Goal: Transaction & Acquisition: Purchase product/service

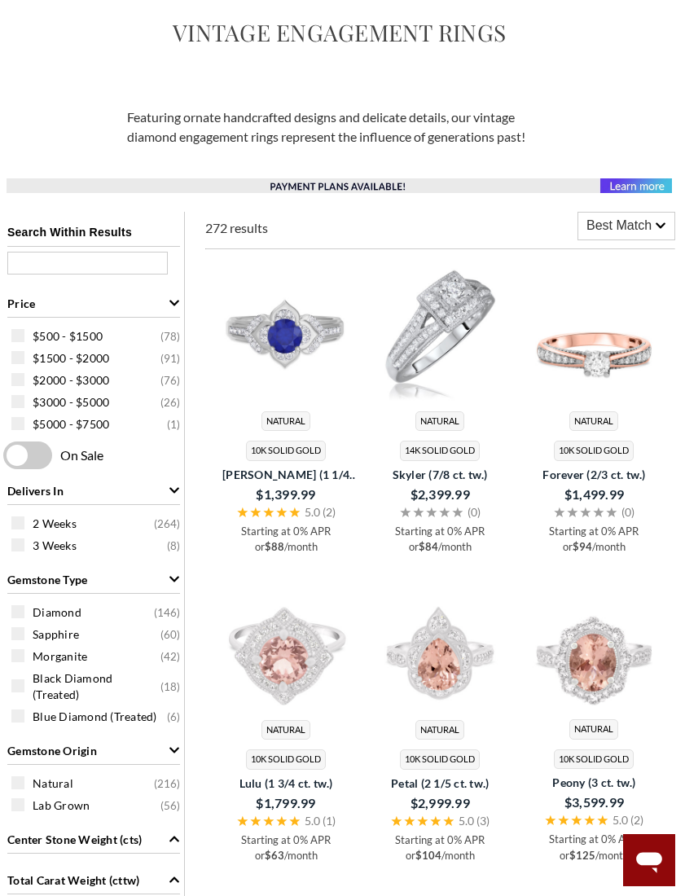
scroll to position [191, 4]
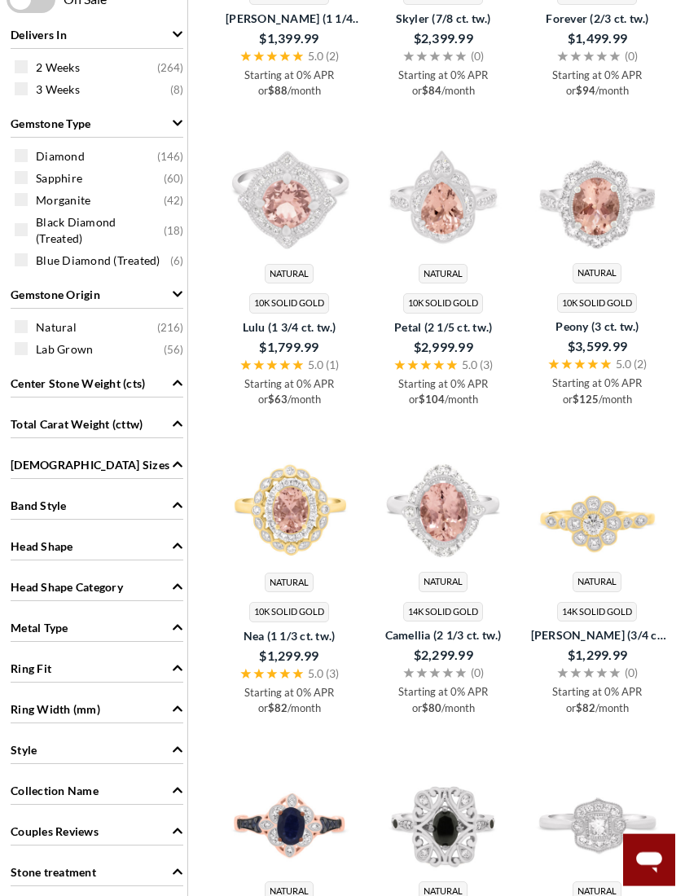
click at [175, 499] on icon "Band Style" at bounding box center [177, 504] width 11 height 11
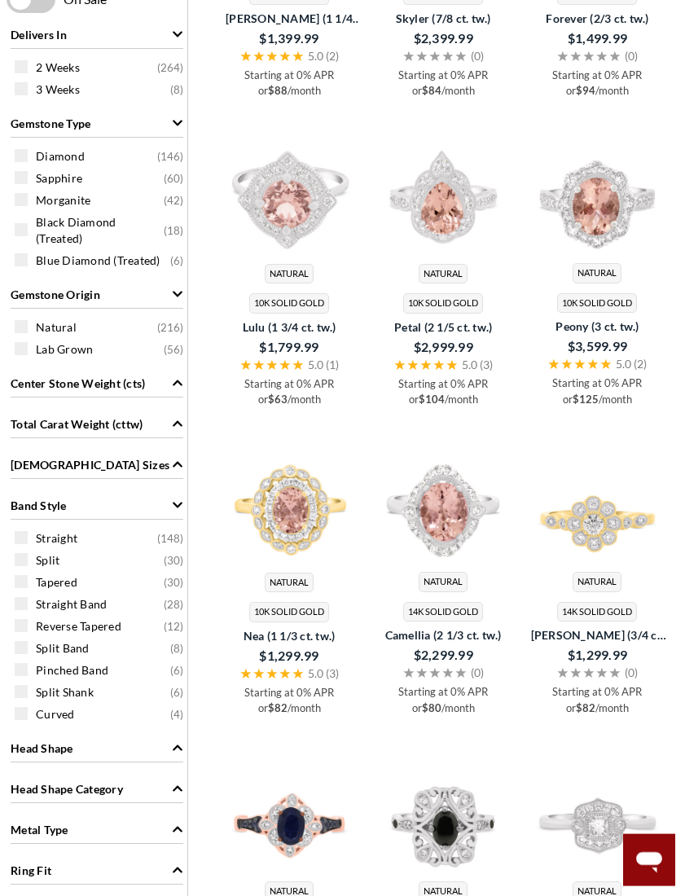
scroll to position [639, 0]
click at [180, 499] on icon "Band Style" at bounding box center [177, 504] width 11 height 11
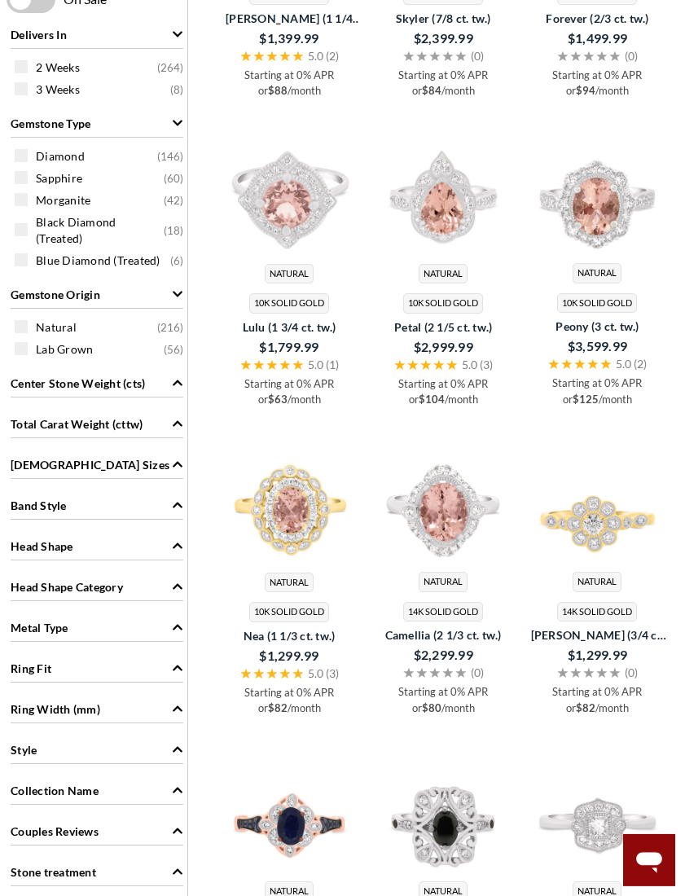
click at [160, 611] on div "Metal Type" at bounding box center [97, 626] width 173 height 31
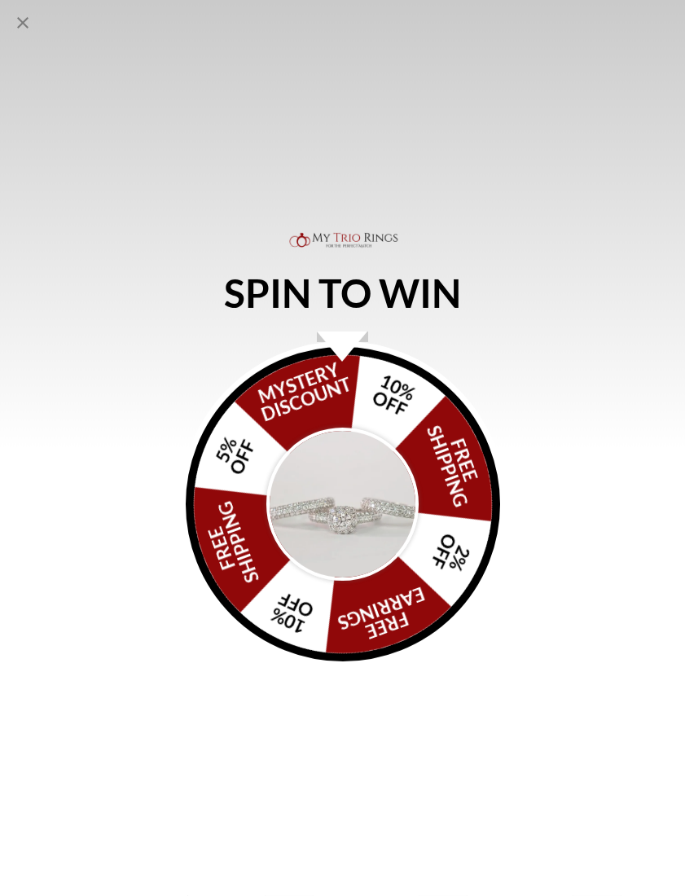
click at [323, 543] on img "Alia popup" at bounding box center [342, 504] width 153 height 153
click at [585, 529] on div "SPIN TO WIN FREE SHIPPING 5% OFF Mystery Discount 10% OFF FREE SHIPPING 2% OFF …" at bounding box center [342, 448] width 685 height 896
click at [17, 28] on icon "Close popup" at bounding box center [23, 23] width 20 height 20
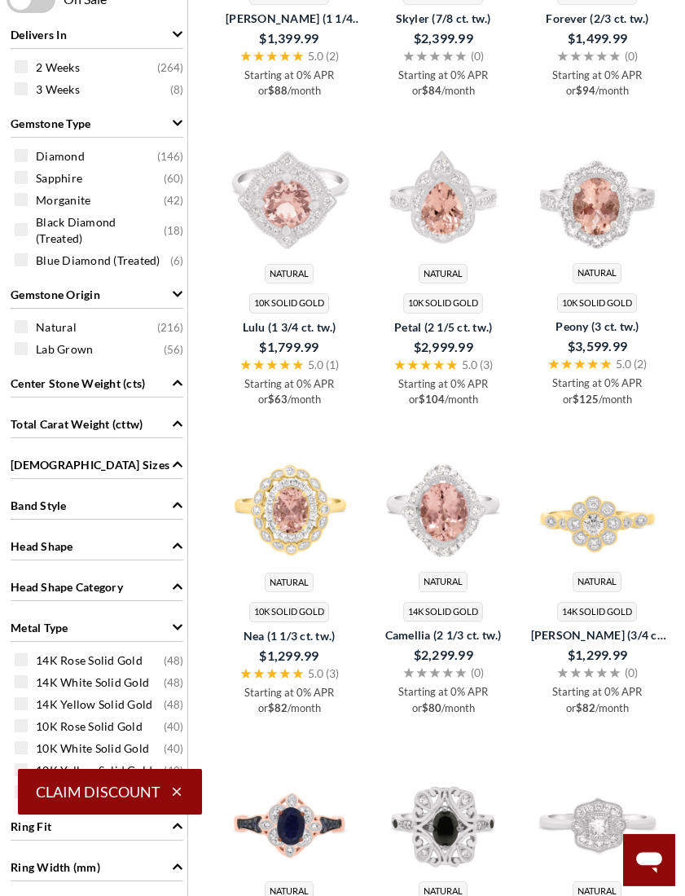
click at [27, 697] on span at bounding box center [21, 703] width 13 height 13
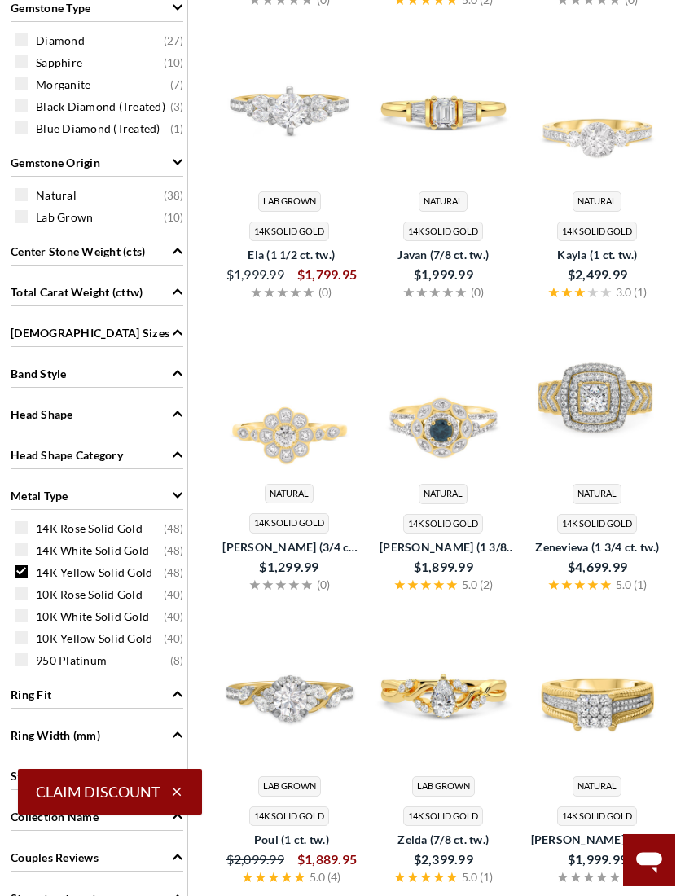
scroll to position [732, 0]
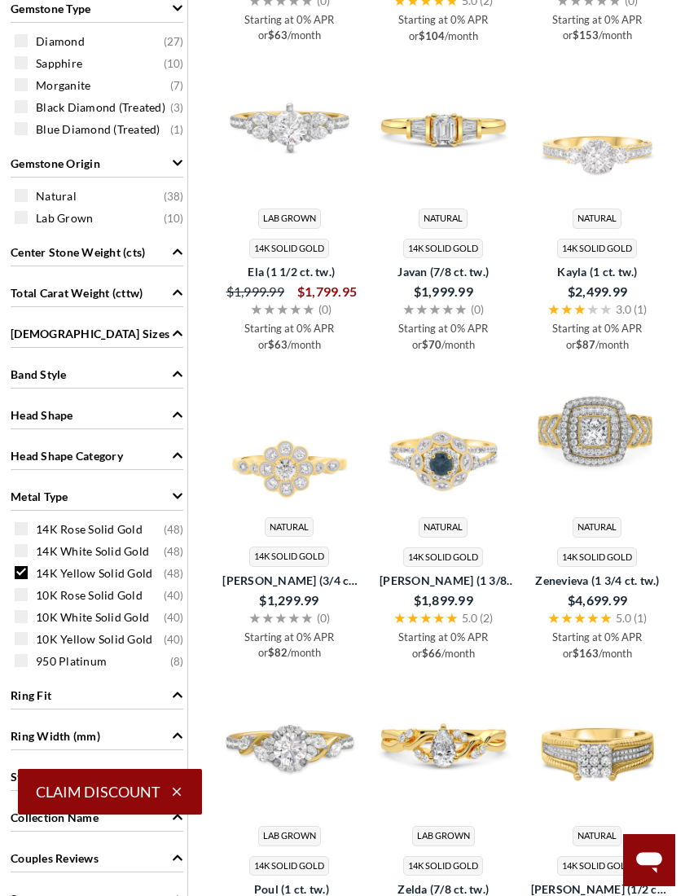
click at [28, 642] on div "10K Yellow Solid Gold ( 40 )" at bounding box center [101, 639] width 173 height 18
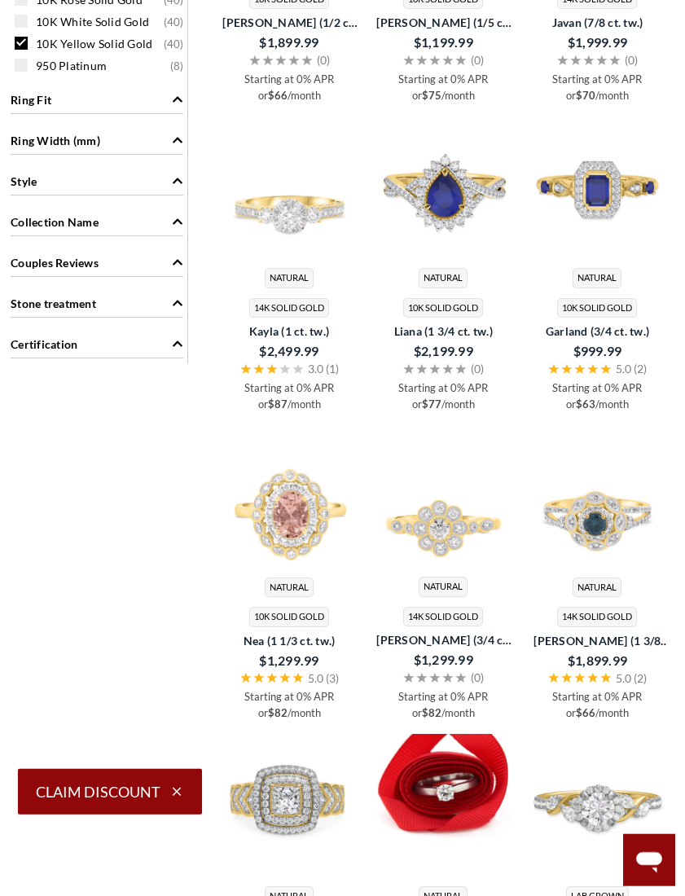
scroll to position [1329, 0]
click at [444, 206] on img at bounding box center [443, 186] width 141 height 141
